Goal: Transaction & Acquisition: Purchase product/service

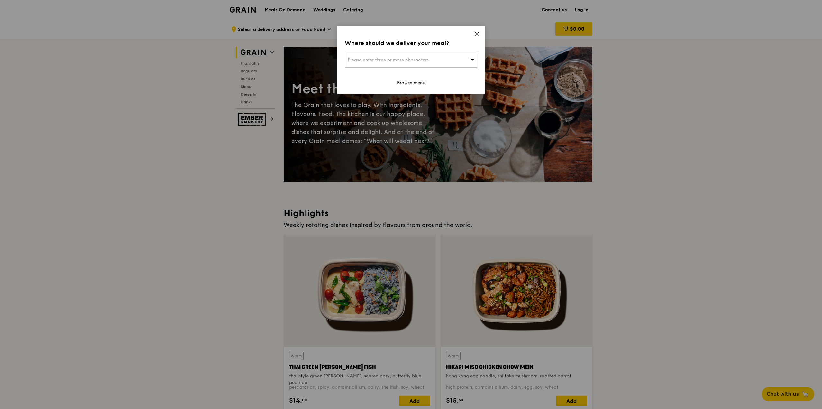
click at [476, 36] on icon at bounding box center [477, 34] width 6 height 6
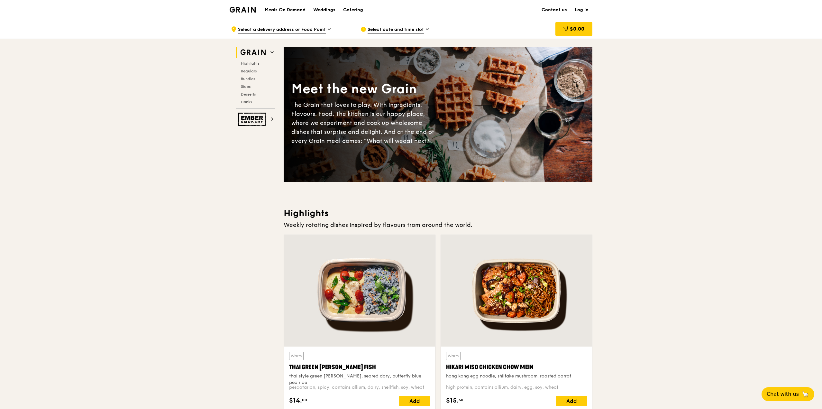
click at [322, 30] on span "Select a delivery address or Food Point" at bounding box center [282, 29] width 88 height 7
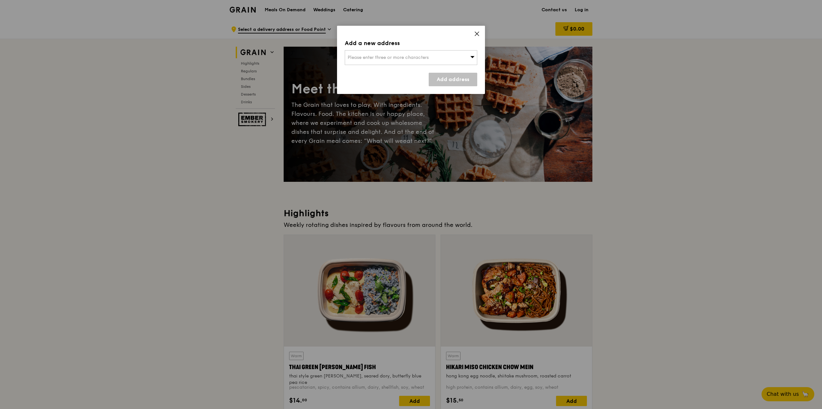
click at [380, 59] on span "Please enter three or more characters" at bounding box center [388, 57] width 81 height 5
type input "640432"
click at [384, 71] on div "[STREET_ADDRESS]" at bounding box center [395, 70] width 95 height 6
click at [442, 78] on link "Add address" at bounding box center [453, 80] width 49 height 14
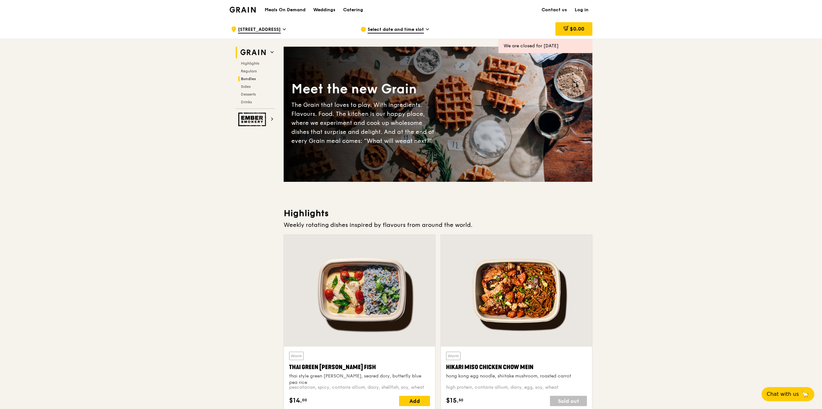
click at [245, 78] on span "Bundles" at bounding box center [248, 79] width 15 height 5
click at [393, 28] on span "Select date and time slot" at bounding box center [395, 29] width 56 height 7
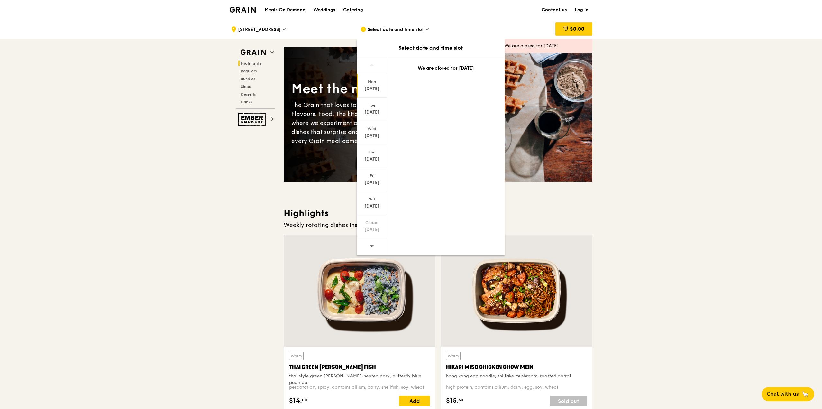
click at [373, 86] on div "Aug 11" at bounding box center [371, 89] width 29 height 6
click at [375, 110] on div "Aug 12" at bounding box center [371, 112] width 29 height 6
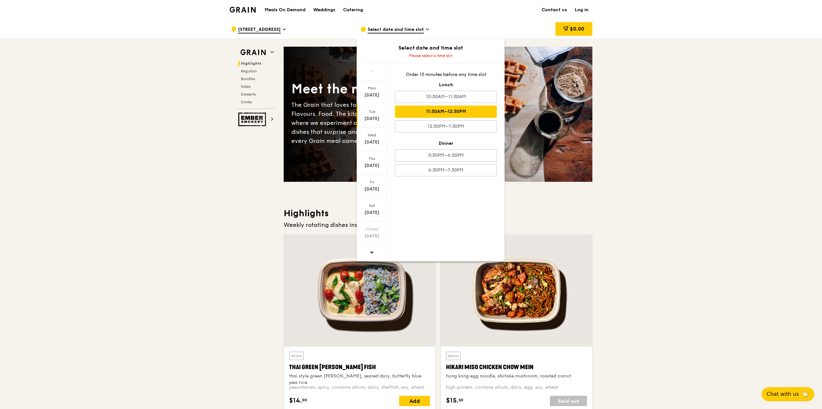
click at [442, 112] on div "11:30AM–12:30PM" at bounding box center [446, 111] width 102 height 12
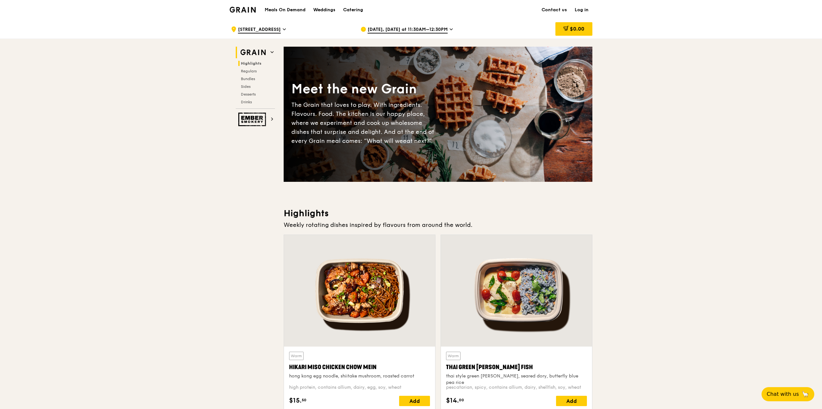
click at [272, 51] on icon at bounding box center [271, 51] width 3 height 3
click at [298, 9] on h1 "Meals On Demand" at bounding box center [285, 10] width 41 height 6
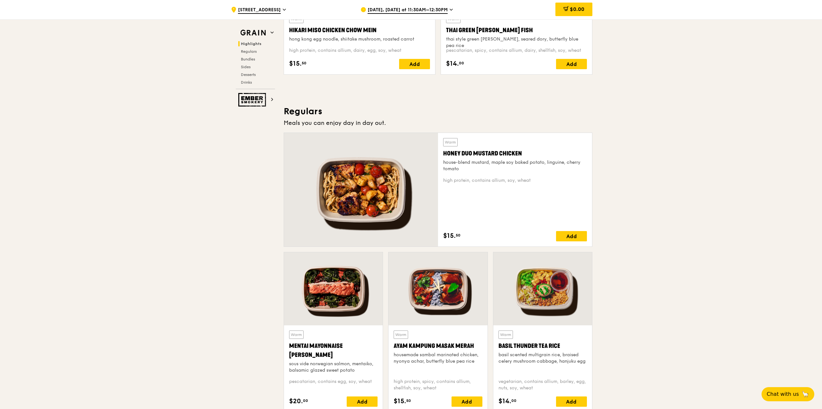
scroll to position [331, 0]
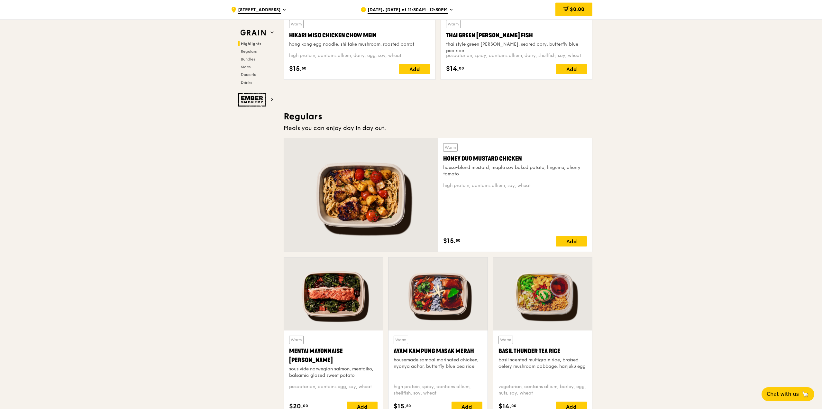
click at [379, 196] on div at bounding box center [361, 194] width 154 height 113
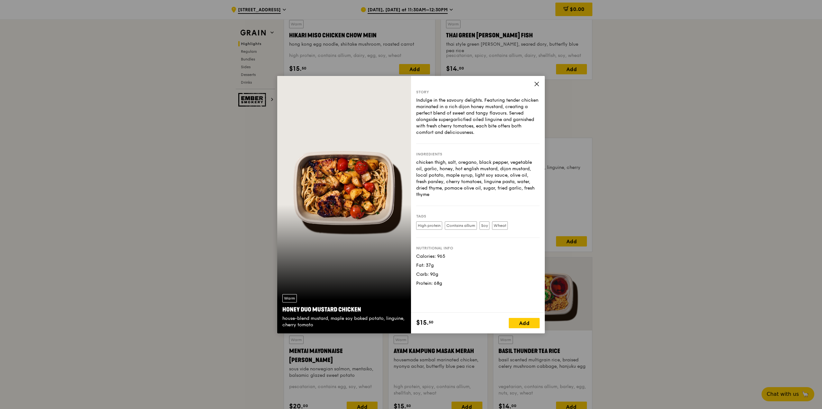
click at [536, 82] on icon at bounding box center [537, 84] width 6 height 6
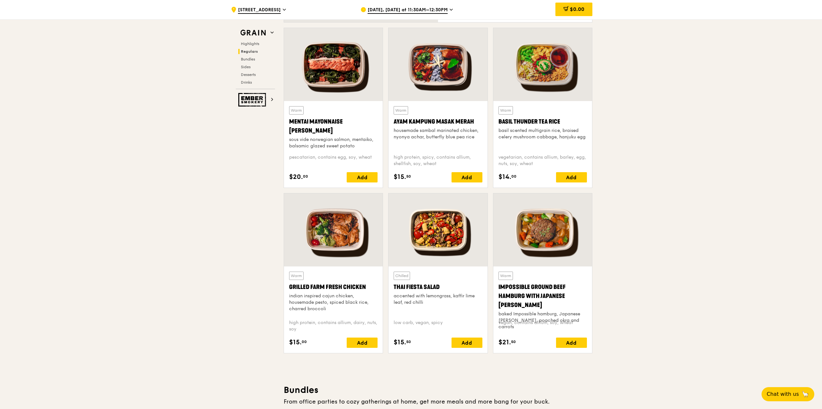
scroll to position [588, 0]
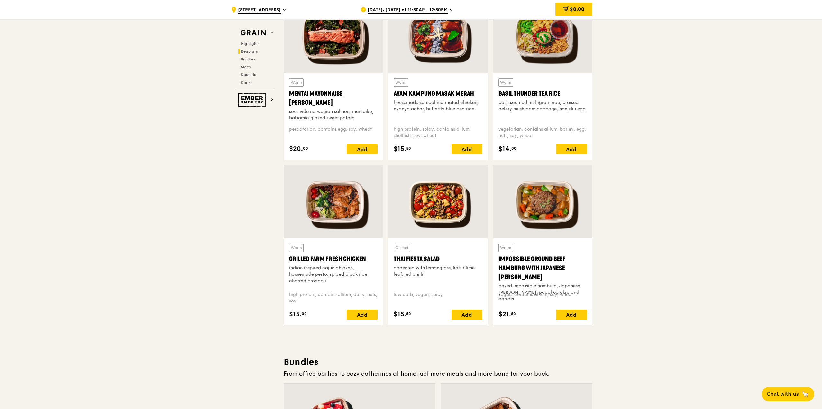
click at [331, 211] on div at bounding box center [333, 201] width 99 height 73
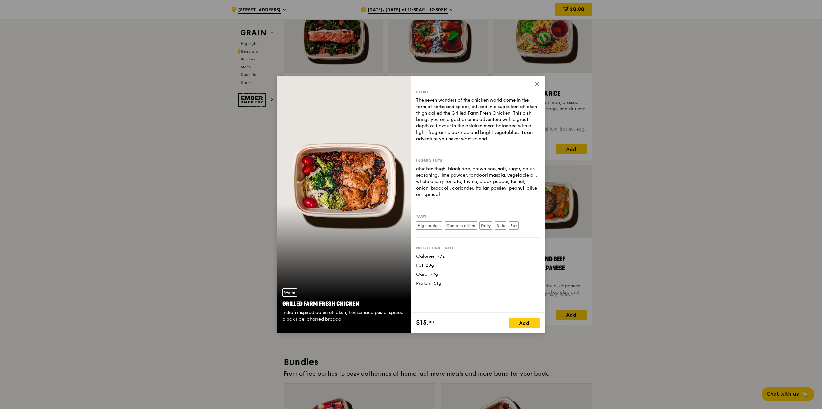
click at [534, 83] on icon at bounding box center [537, 84] width 6 height 6
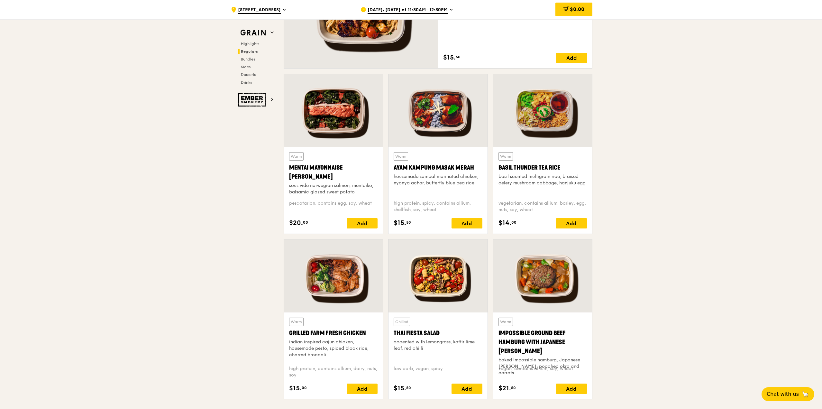
scroll to position [579, 0]
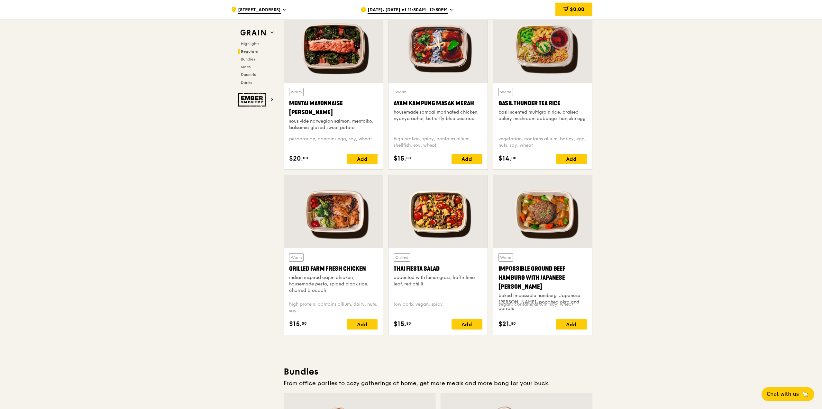
click at [539, 210] on div at bounding box center [542, 211] width 99 height 73
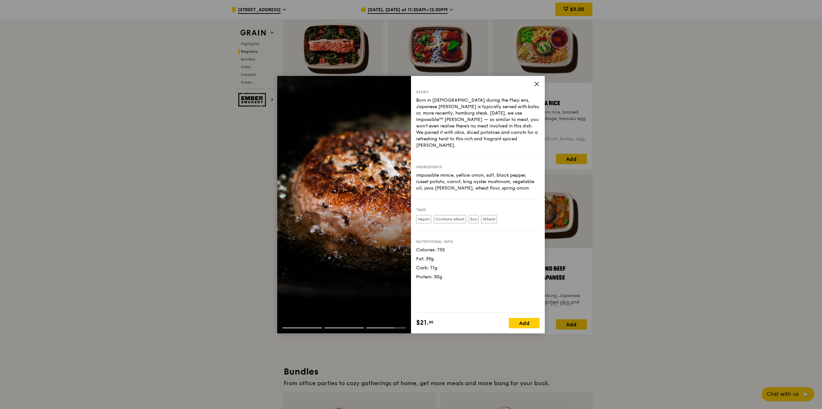
click at [538, 83] on icon at bounding box center [537, 84] width 6 height 6
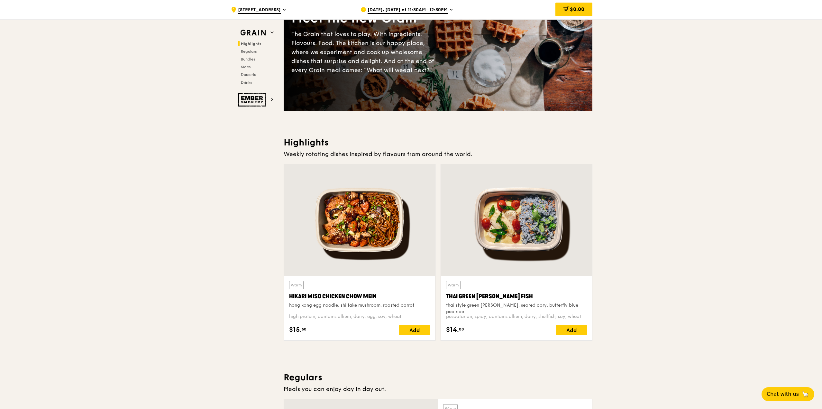
scroll to position [0, 0]
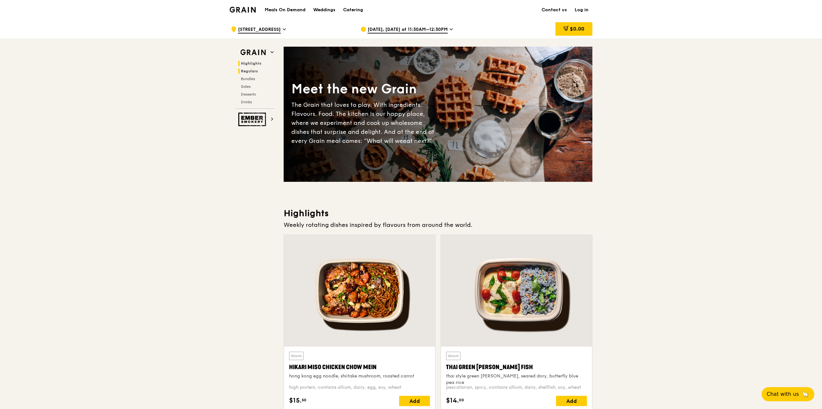
click at [254, 69] on span "Regulars" at bounding box center [249, 71] width 17 height 5
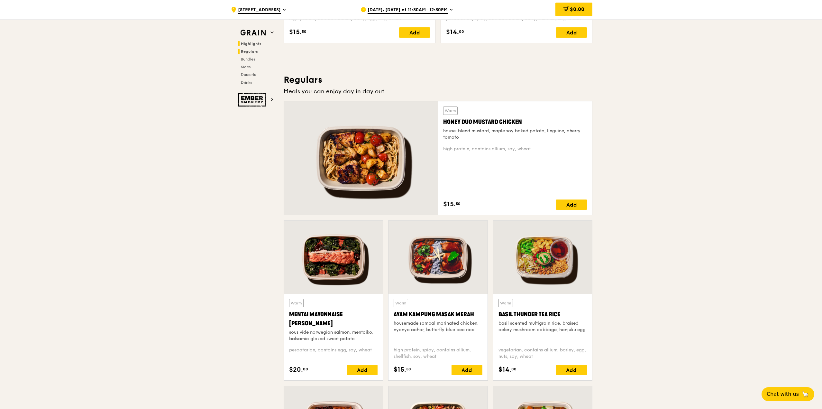
scroll to position [416, 0]
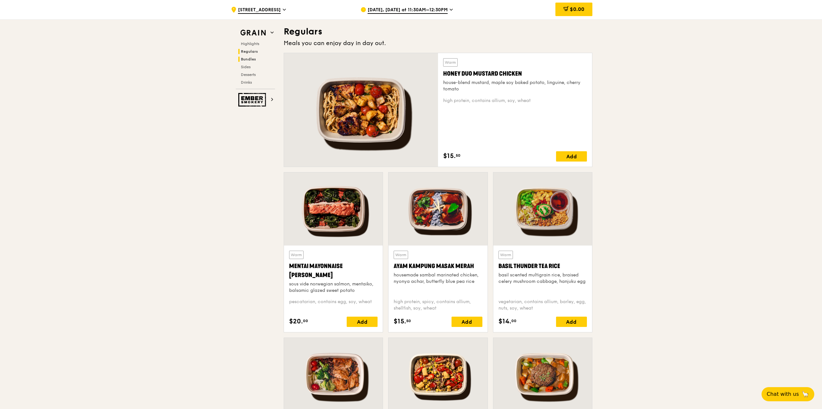
click at [247, 58] on span "Bundles" at bounding box center [248, 59] width 15 height 5
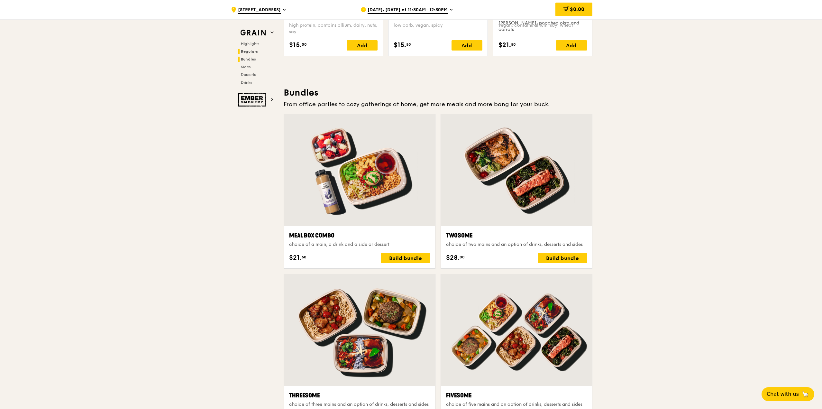
scroll to position [918, 0]
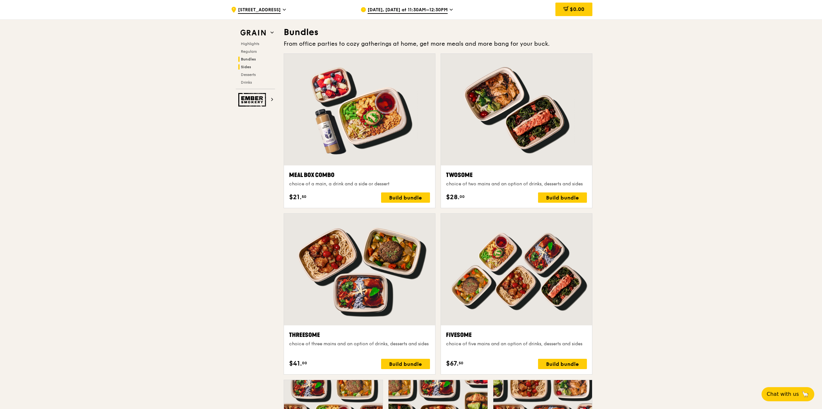
click at [249, 66] on span "Sides" at bounding box center [246, 67] width 10 height 5
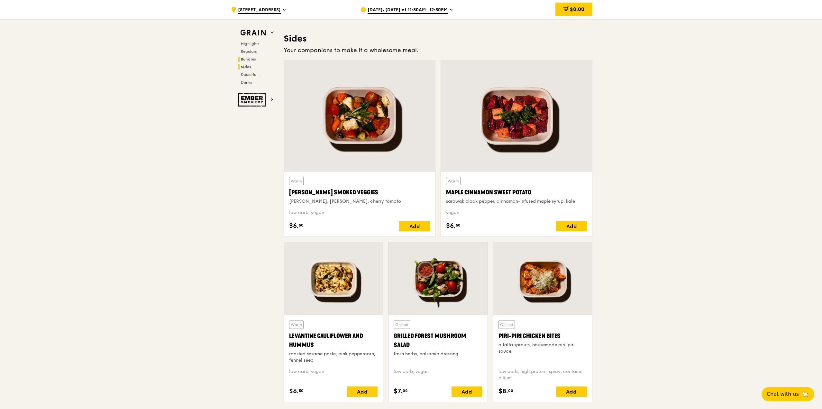
scroll to position [1423, 0]
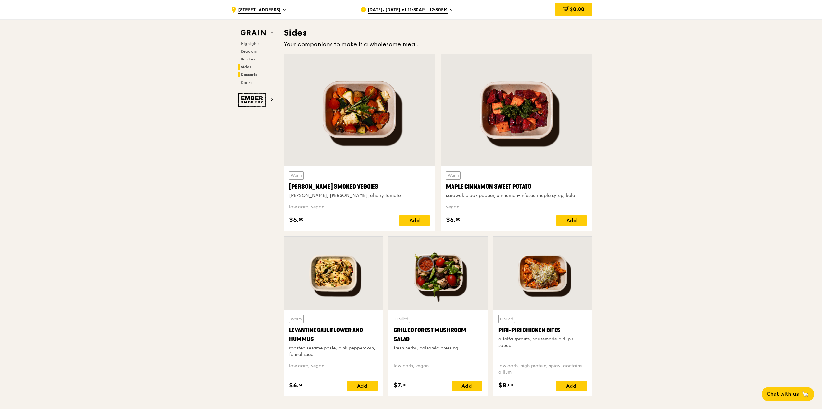
click at [249, 72] on span "Desserts" at bounding box center [249, 74] width 16 height 5
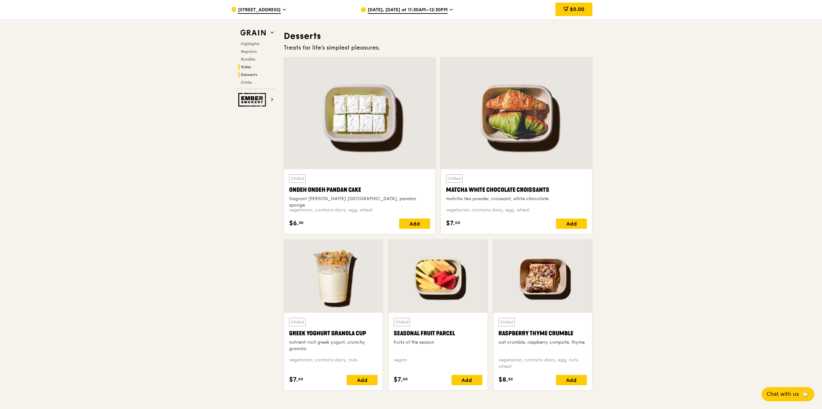
scroll to position [1823, 0]
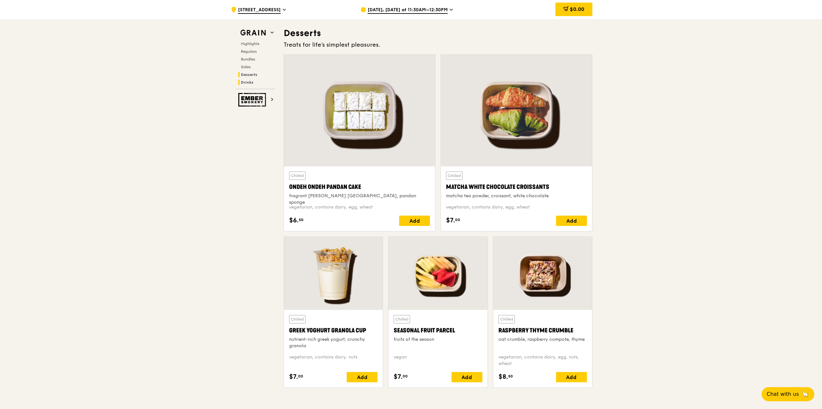
click at [248, 83] on span "Drinks" at bounding box center [247, 82] width 13 height 5
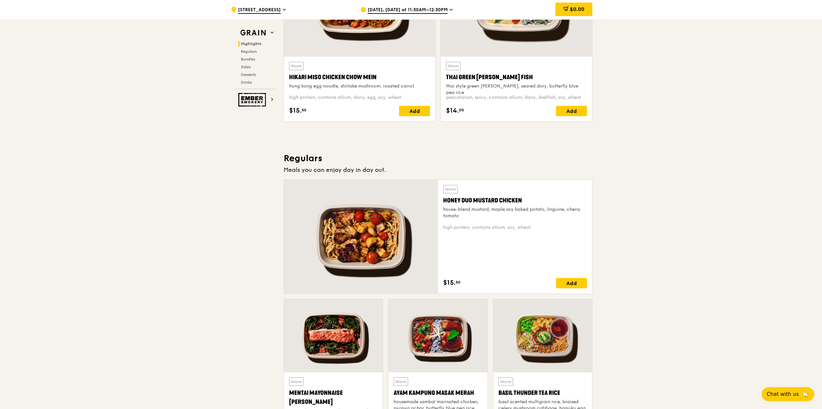
scroll to position [450, 0]
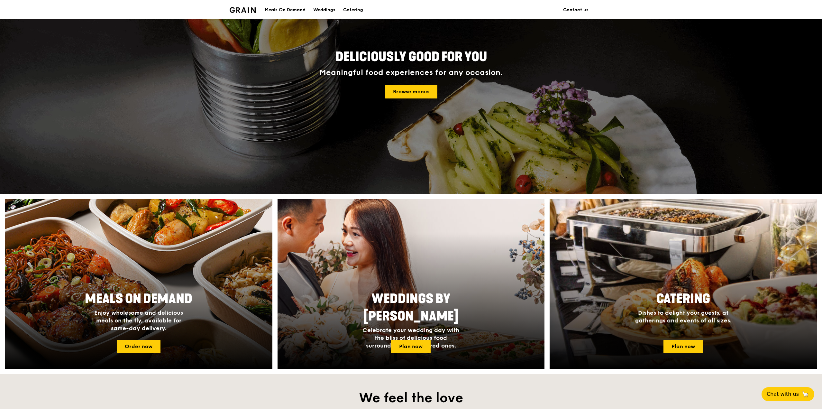
scroll to position [64, 0]
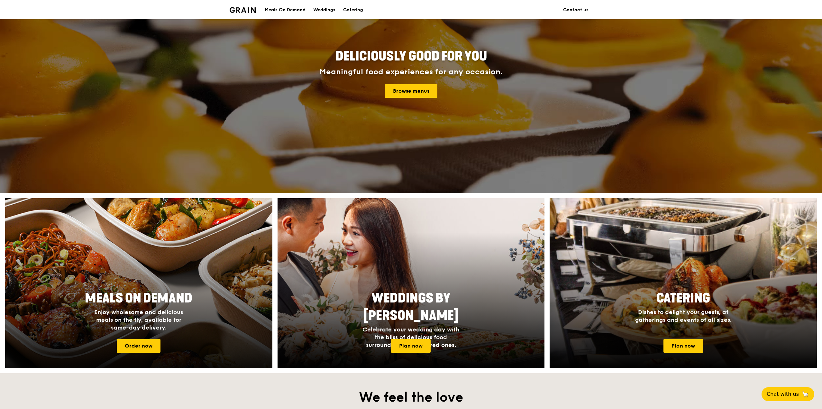
click at [138, 212] on img at bounding box center [139, 283] width 294 height 187
